Goal: Task Accomplishment & Management: Manage account settings

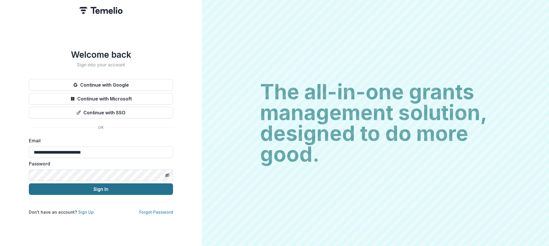
click at [151, 188] on button "Sign In" at bounding box center [101, 189] width 144 height 12
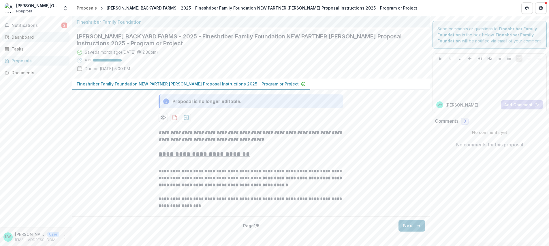
click at [26, 39] on div "Dashboard" at bounding box center [38, 37] width 53 height 6
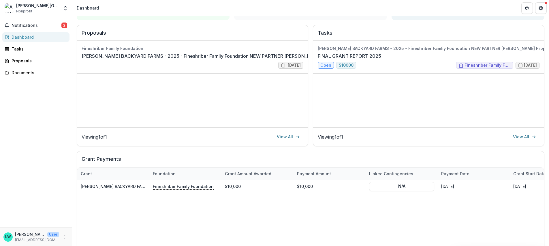
scroll to position [63, 0]
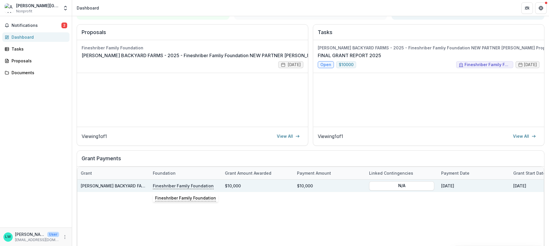
click at [171, 187] on p "Fineshriber Family Foundation" at bounding box center [183, 185] width 61 height 6
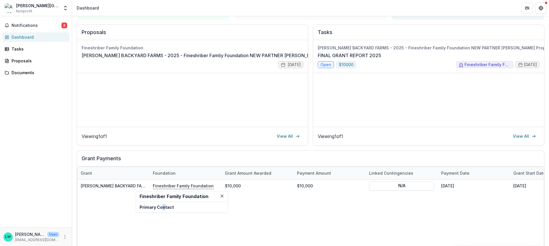
click at [163, 207] on p "Primary Contact" at bounding box center [181, 207] width 85 height 6
click at [168, 197] on h2 "Fineshriber Family Foundation" at bounding box center [181, 195] width 85 height 5
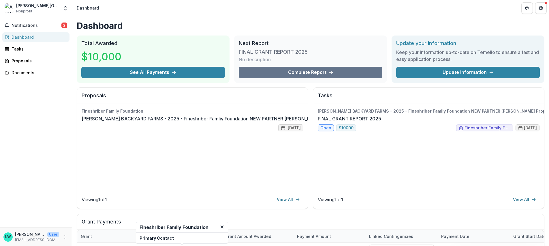
scroll to position [0, 0]
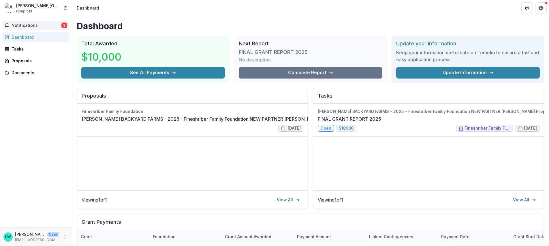
click at [45, 27] on span "Notifications" at bounding box center [37, 25] width 50 height 5
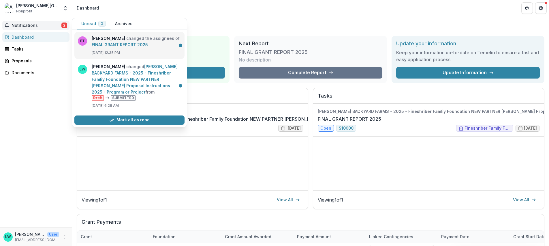
click at [114, 45] on link "FINAL GRANT REPORT 2025" at bounding box center [120, 44] width 56 height 5
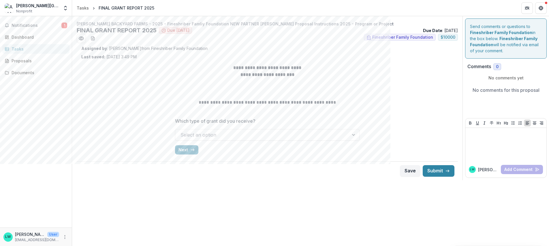
click at [379, 35] on span "Fineshriber Family Foundation" at bounding box center [402, 37] width 61 height 5
click at [394, 37] on span "Fineshriber Family Foundation" at bounding box center [402, 37] width 61 height 5
click at [403, 38] on span "Fineshriber Family Foundation" at bounding box center [402, 37] width 61 height 5
click at [49, 66] on div "Notifications 1 Dashboard Tasks Proposals Documents" at bounding box center [36, 121] width 72 height 211
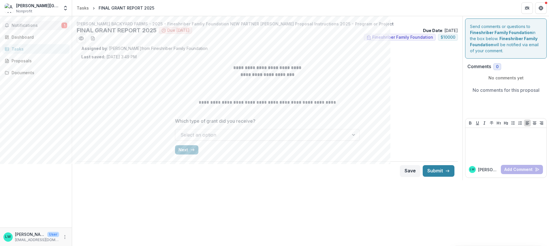
click at [39, 27] on span "Notifications" at bounding box center [37, 25] width 50 height 5
click at [29, 39] on div "Dashboard" at bounding box center [38, 37] width 53 height 6
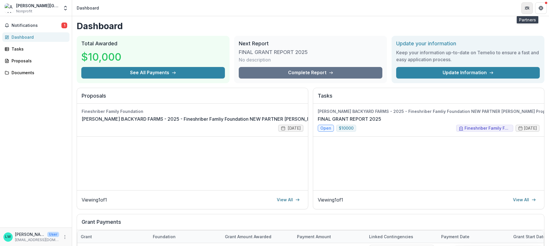
click at [526, 10] on button "Partners" at bounding box center [527, 8] width 12 height 12
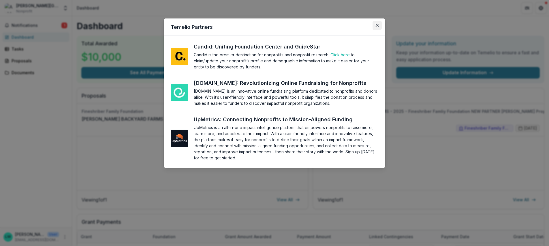
click at [378, 22] on button "Close" at bounding box center [376, 25] width 9 height 9
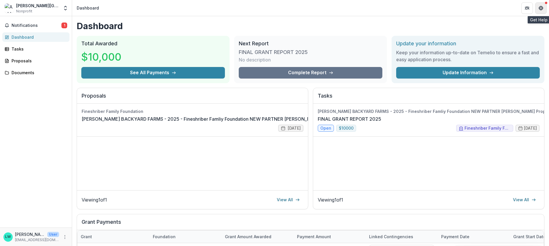
click at [537, 11] on button "Get Help" at bounding box center [541, 8] width 12 height 12
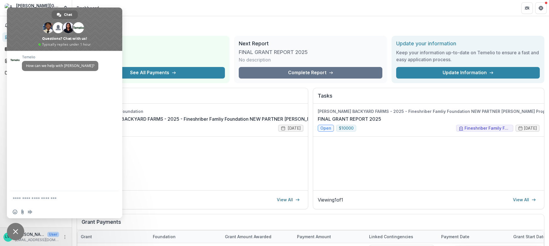
click at [16, 231] on span "Close chat" at bounding box center [15, 231] width 5 height 5
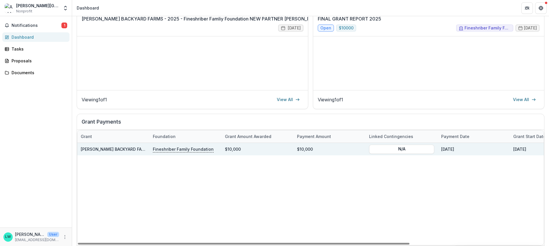
scroll to position [98, 0]
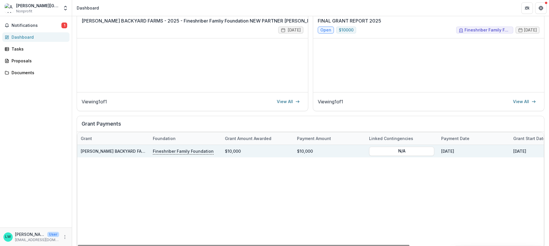
click at [180, 152] on p "Fineshriber Family Foundation" at bounding box center [183, 151] width 61 height 6
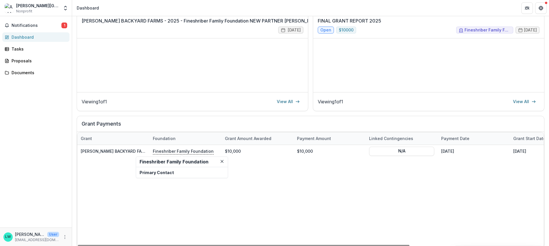
click at [182, 163] on h2 "Fineshriber Family Foundation" at bounding box center [181, 161] width 85 height 5
click at [188, 170] on p "Primary Contact" at bounding box center [181, 172] width 85 height 6
click at [160, 173] on p "Primary Contact" at bounding box center [181, 172] width 85 height 6
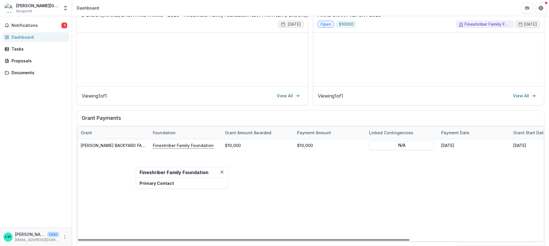
scroll to position [0, 0]
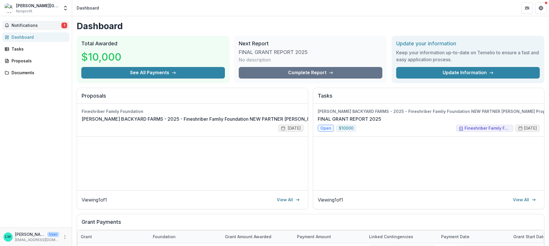
click at [13, 27] on span "Notifications" at bounding box center [37, 25] width 50 height 5
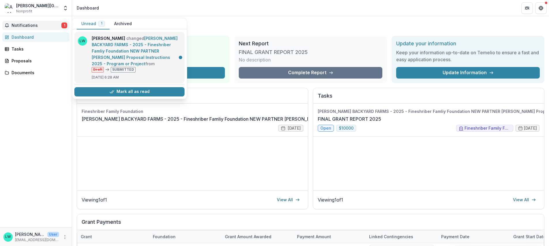
click at [133, 52] on link "[PERSON_NAME] BACKYARD FARMS - 2025 - Fineshriber Famliy Foundation NEW PARTNER…" at bounding box center [135, 51] width 86 height 30
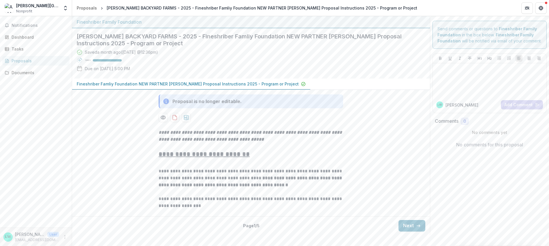
click at [124, 23] on div "Fineshriber Family Foundation" at bounding box center [251, 21] width 348 height 7
click at [543, 9] on button "Get Help" at bounding box center [541, 8] width 12 height 12
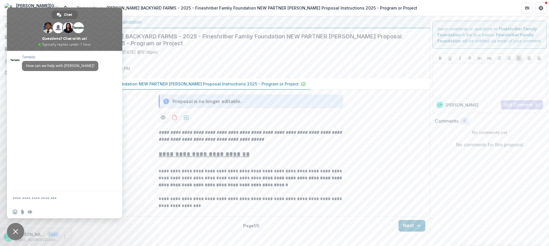
click at [10, 231] on span "Close chat" at bounding box center [15, 230] width 17 height 17
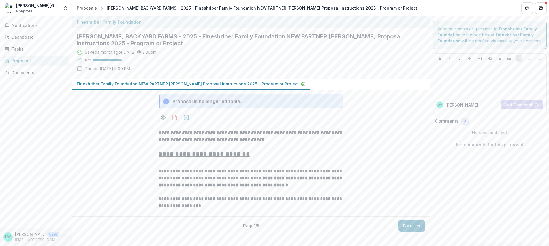
click at [68, 236] on div "[PERSON_NAME] User [PERSON_NAME][EMAIL_ADDRESS][DOMAIN_NAME]" at bounding box center [36, 236] width 72 height 18
click at [67, 237] on button "More" at bounding box center [64, 236] width 7 height 7
click at [82, 236] on button "Logout" at bounding box center [103, 234] width 62 height 10
